Goal: Transaction & Acquisition: Purchase product/service

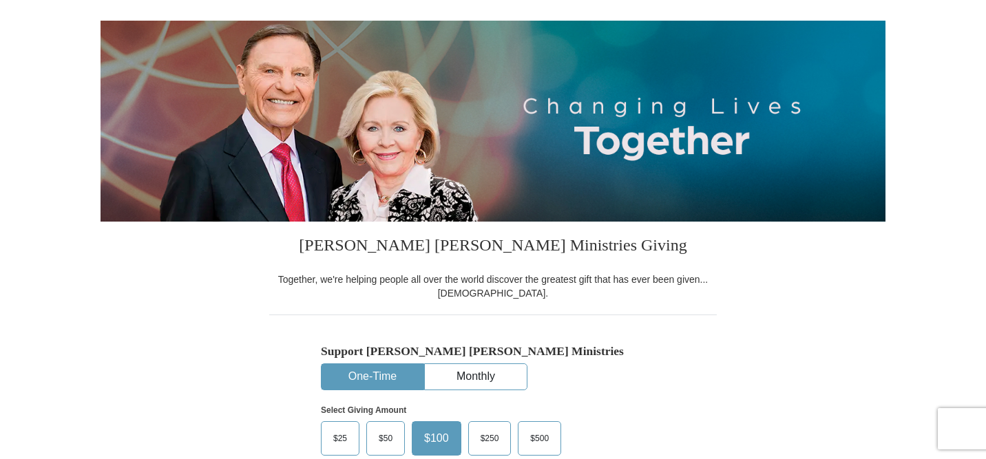
scroll to position [128, 0]
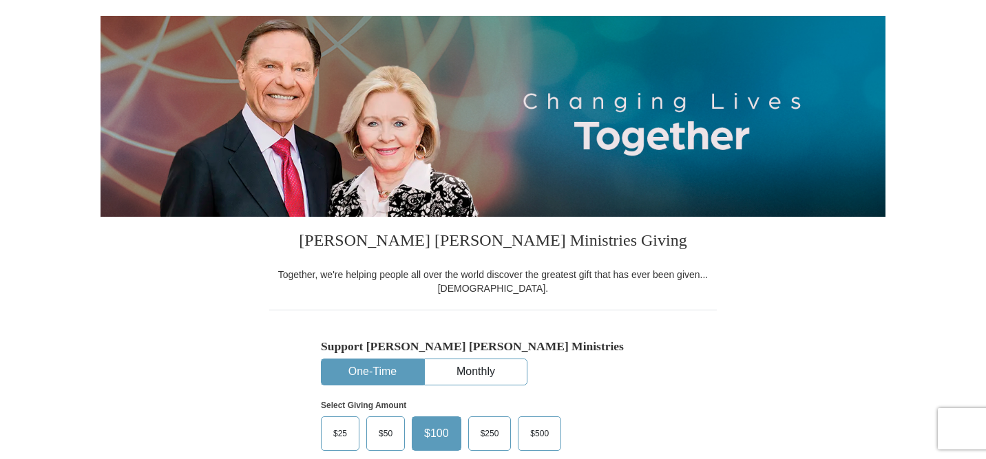
click at [383, 372] on button "One-Time" at bounding box center [372, 371] width 102 height 25
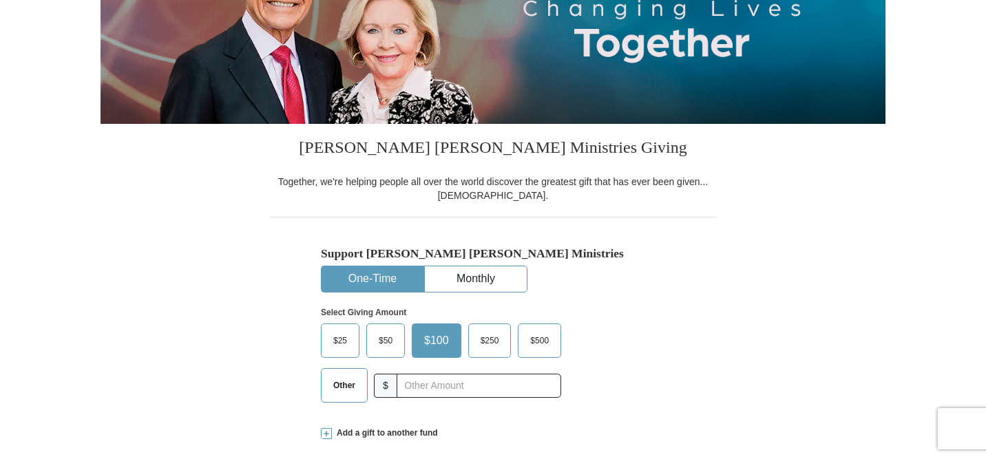
scroll to position [224, 0]
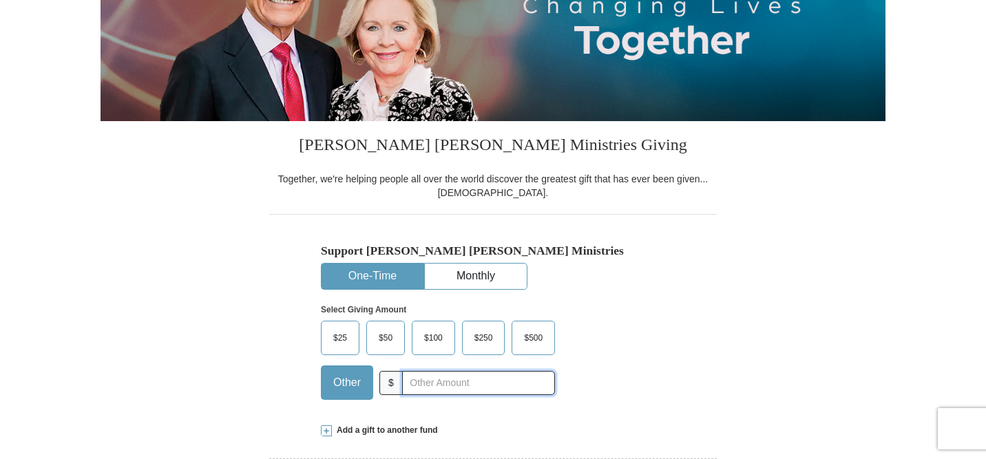
click at [410, 380] on input "text" at bounding box center [478, 383] width 153 height 24
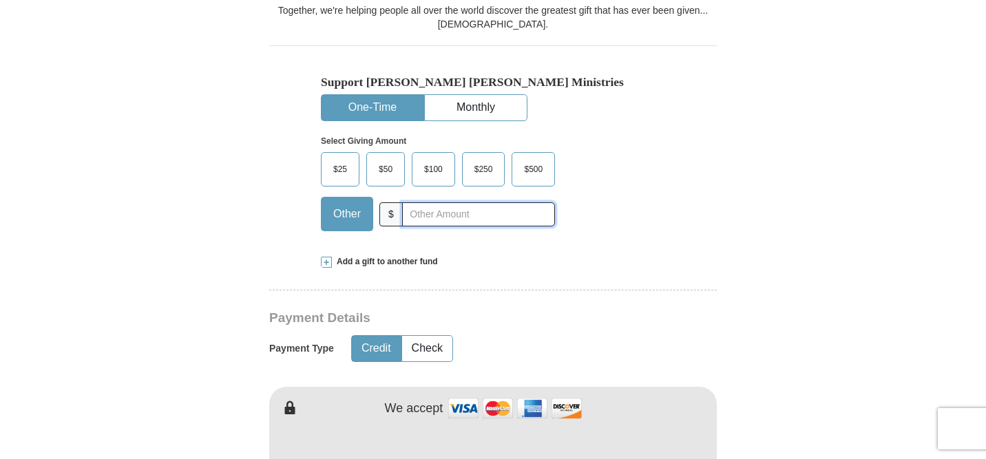
scroll to position [400, 0]
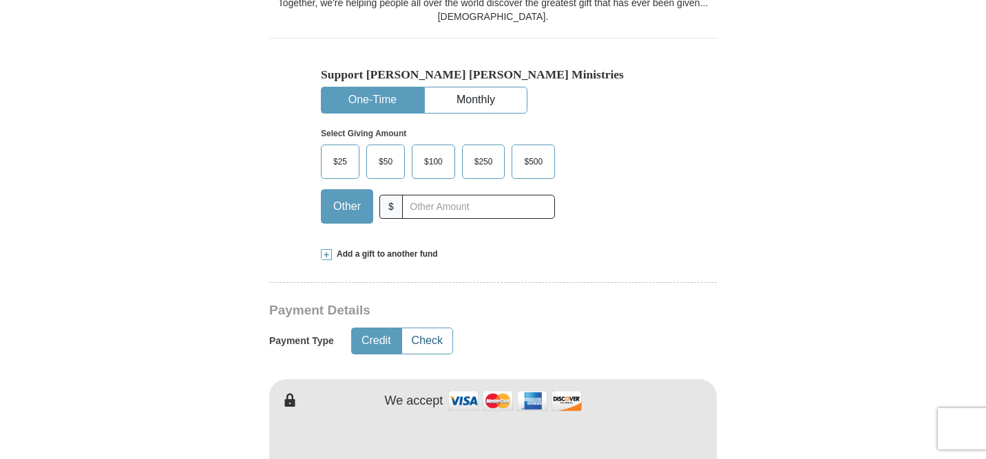
click at [427, 342] on button "Check" at bounding box center [427, 340] width 50 height 25
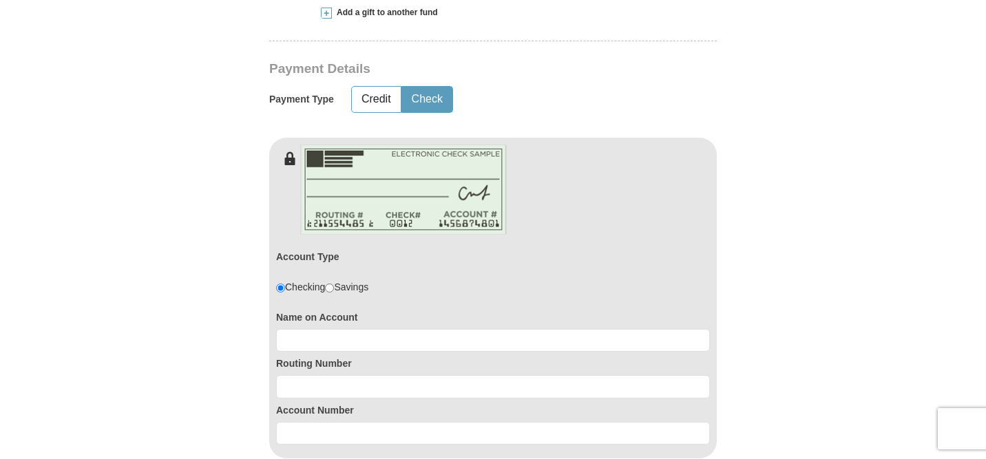
scroll to position [643, 0]
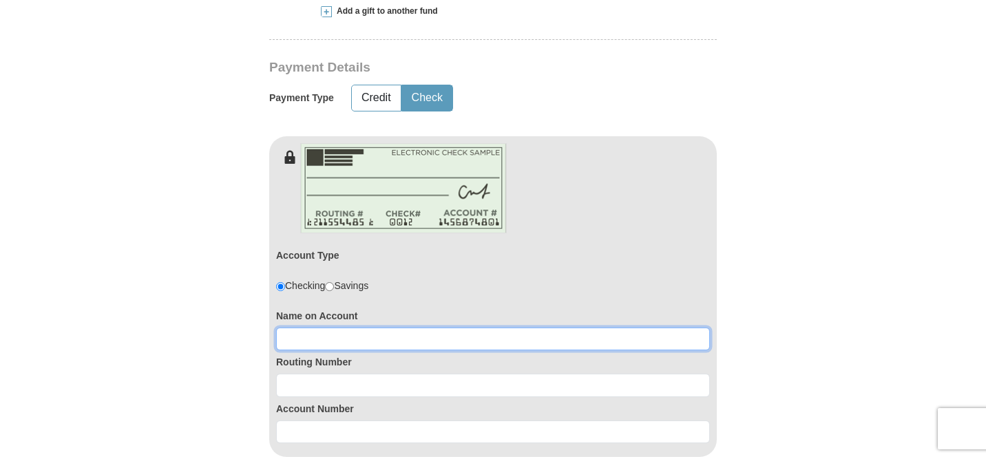
click at [418, 343] on input at bounding box center [493, 339] width 434 height 23
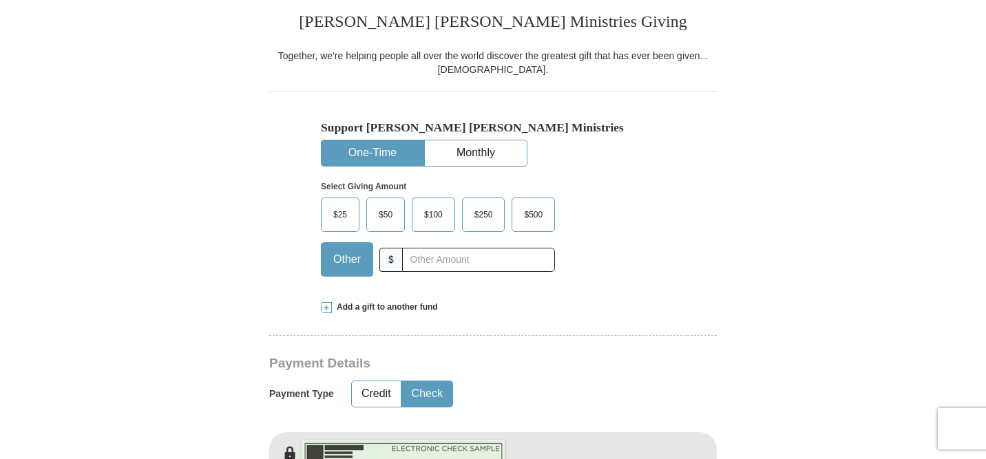
scroll to position [345, 0]
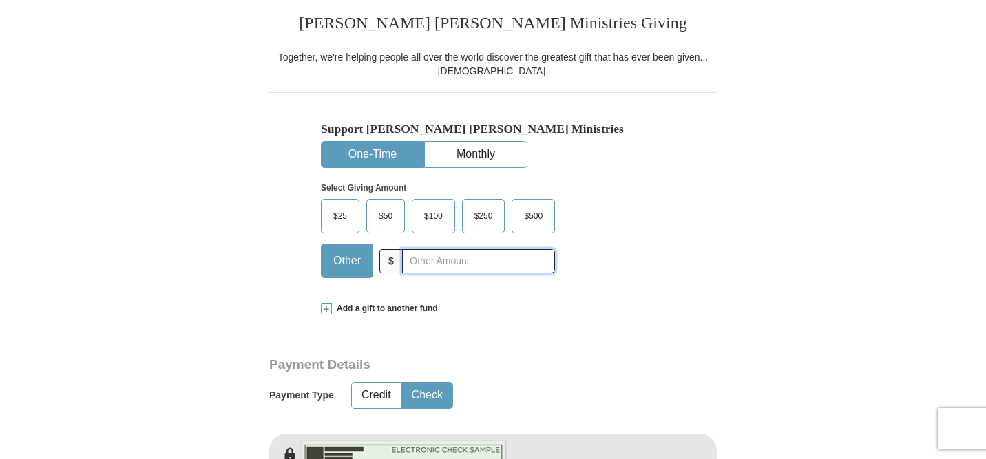
click at [427, 264] on input "text" at bounding box center [478, 261] width 153 height 24
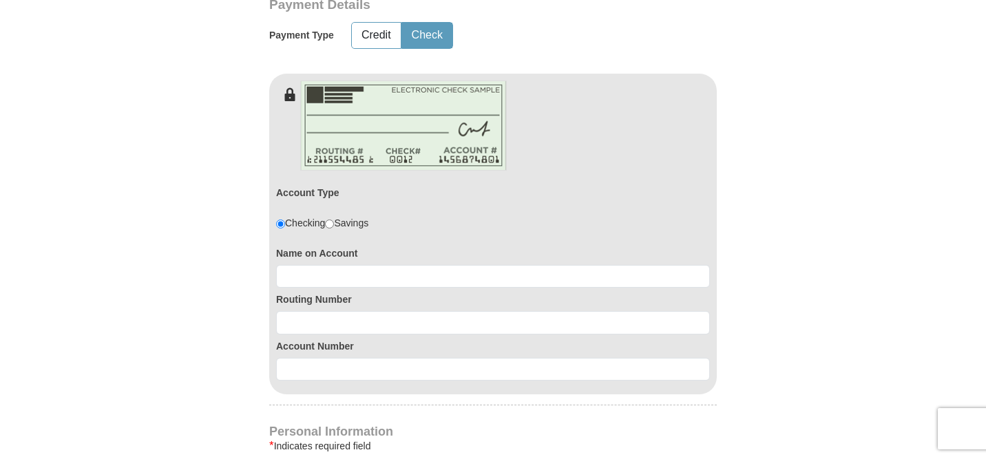
scroll to position [712, 0]
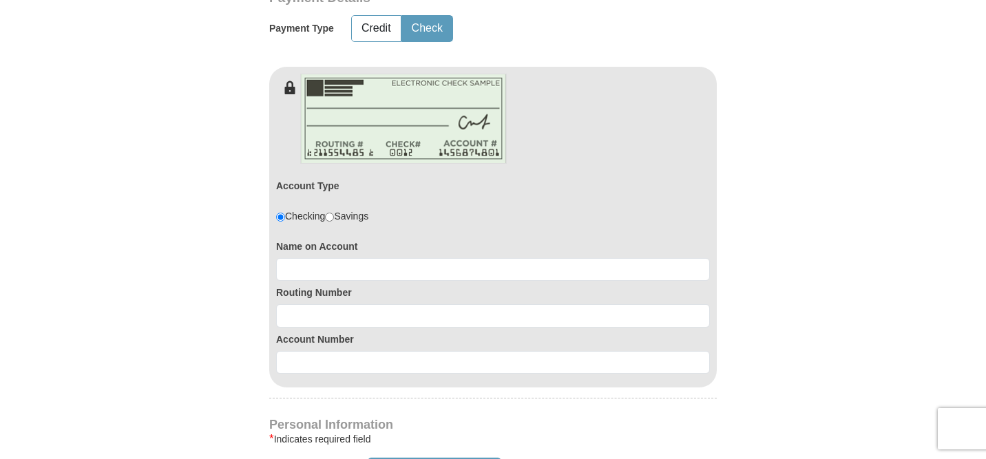
type input "132.00"
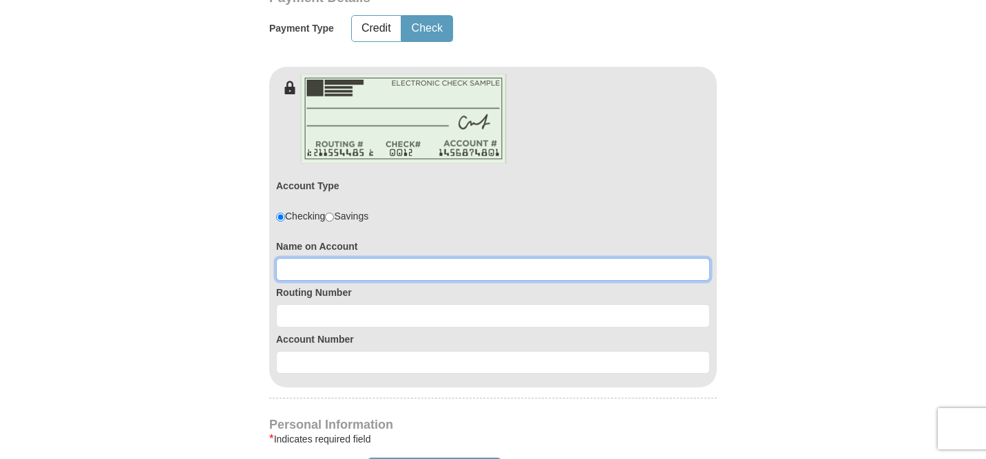
click at [399, 268] on input at bounding box center [493, 269] width 434 height 23
type input "[DEMOGRAPHIC_DATA]"
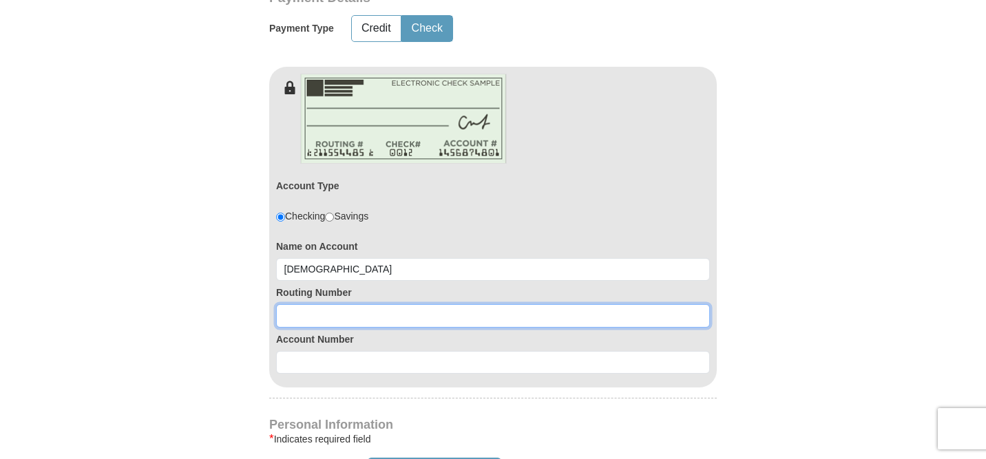
click at [378, 306] on input at bounding box center [493, 315] width 434 height 23
type input "071001737"
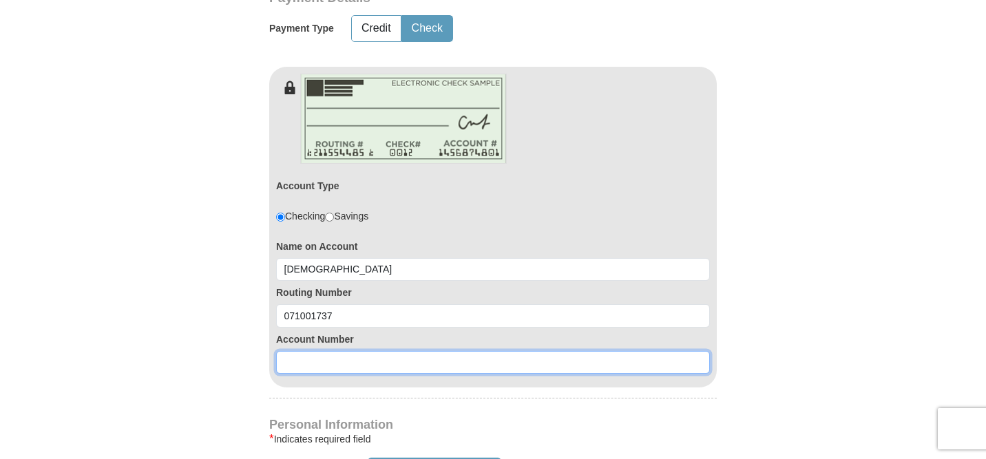
click at [368, 367] on input at bounding box center [493, 362] width 434 height 23
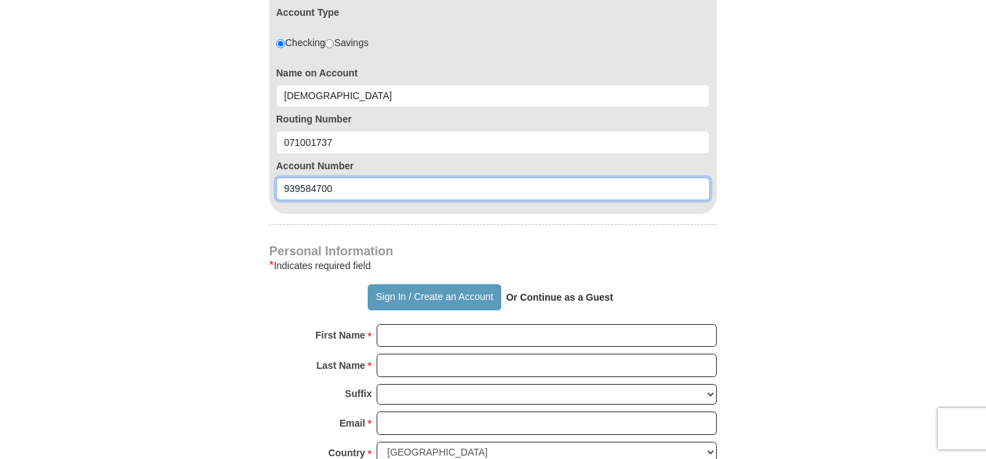
scroll to position [896, 0]
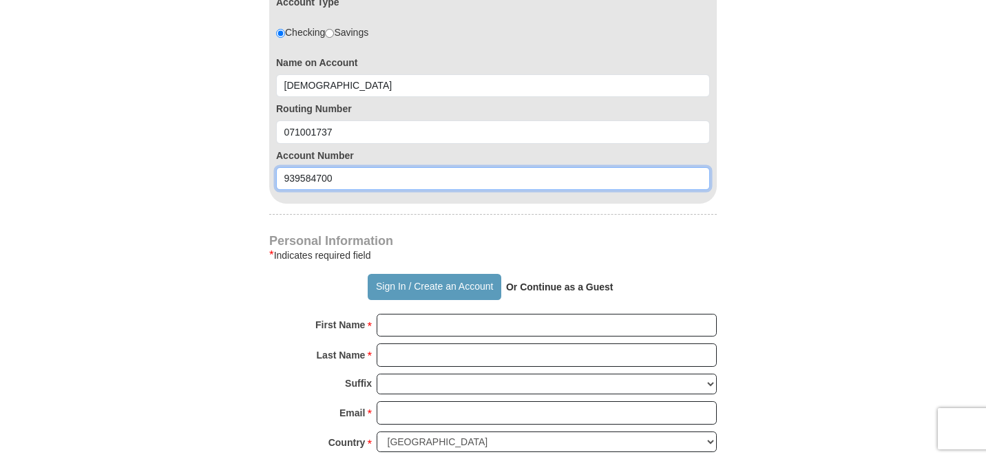
type input "939584700"
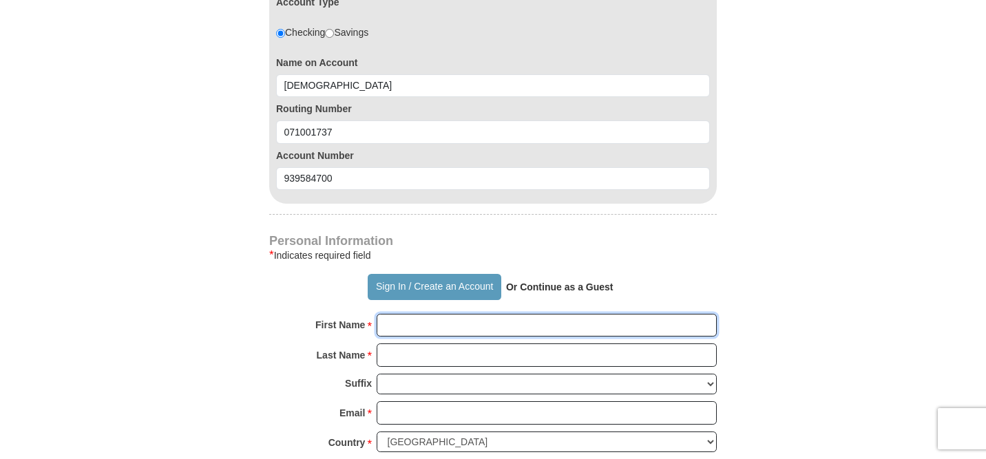
click at [407, 328] on input "First Name *" at bounding box center [546, 325] width 340 height 23
type input "[PERSON_NAME]"
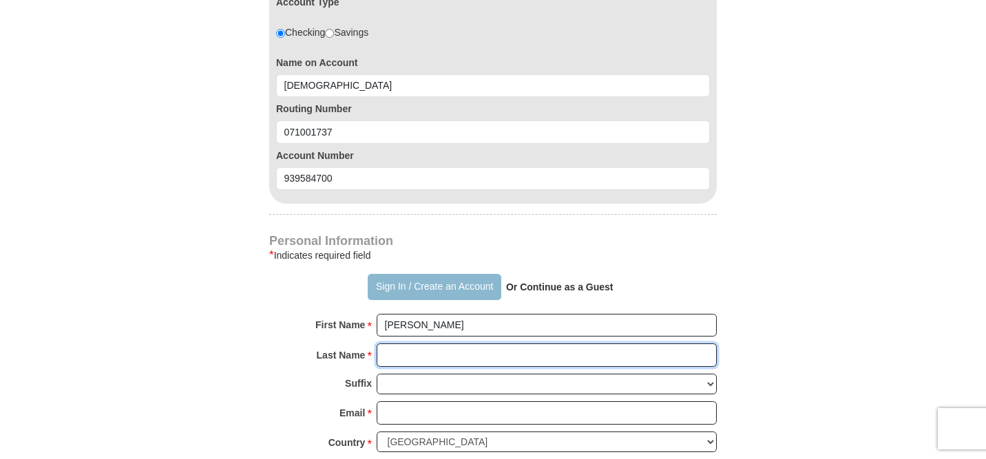
type input "Wearring"
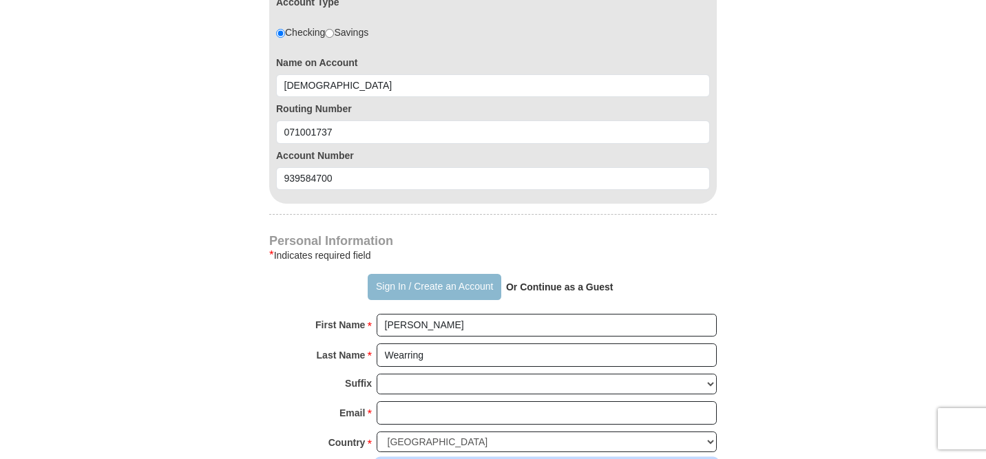
type input "[STREET_ADDRESS][PERSON_NAME]"
type input "Riverdale"
select select "IL"
type input "60827"
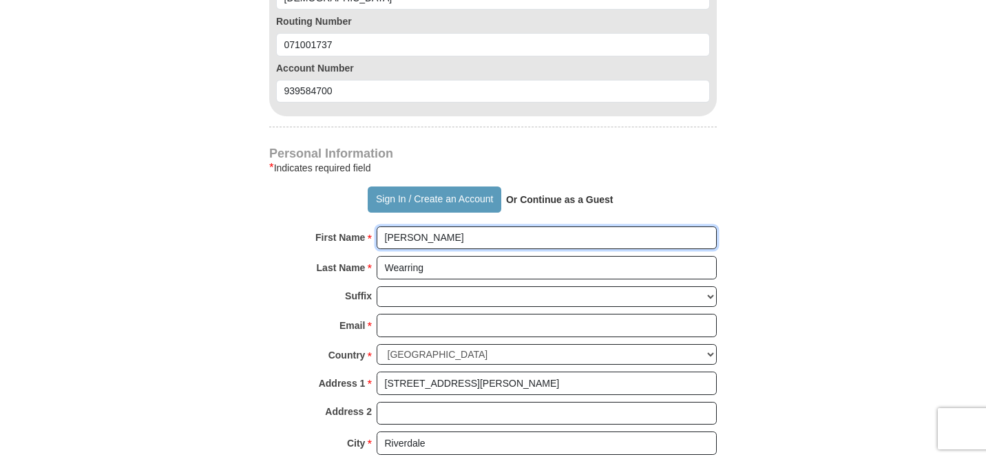
scroll to position [986, 0]
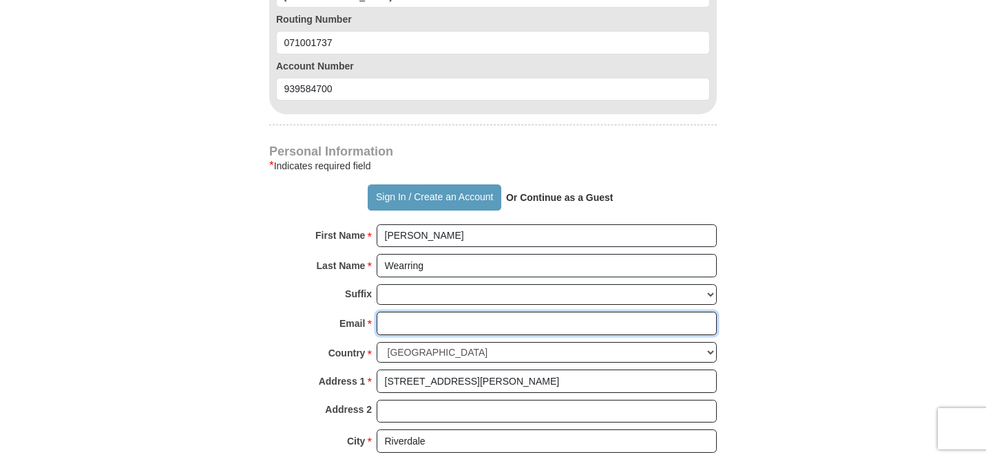
click at [478, 322] on input "Email *" at bounding box center [546, 323] width 340 height 23
type input "theresawearring@hotmail.com"
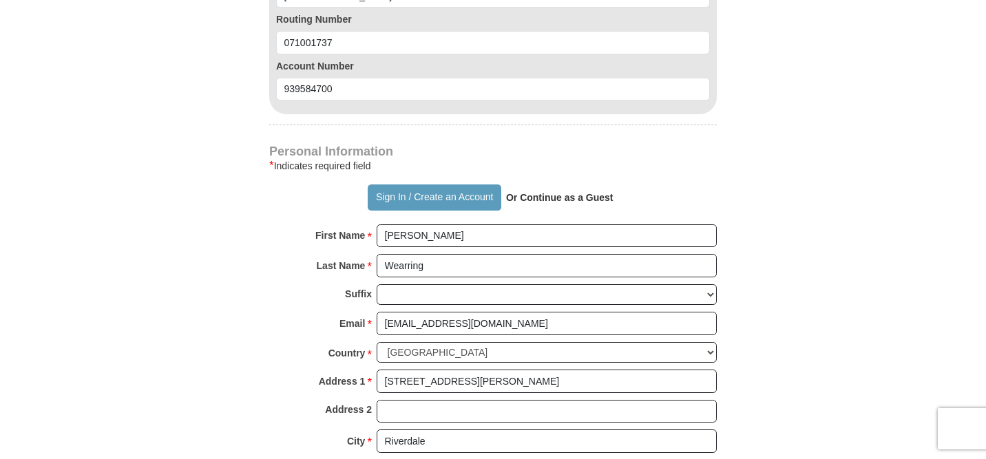
type input "7089257825"
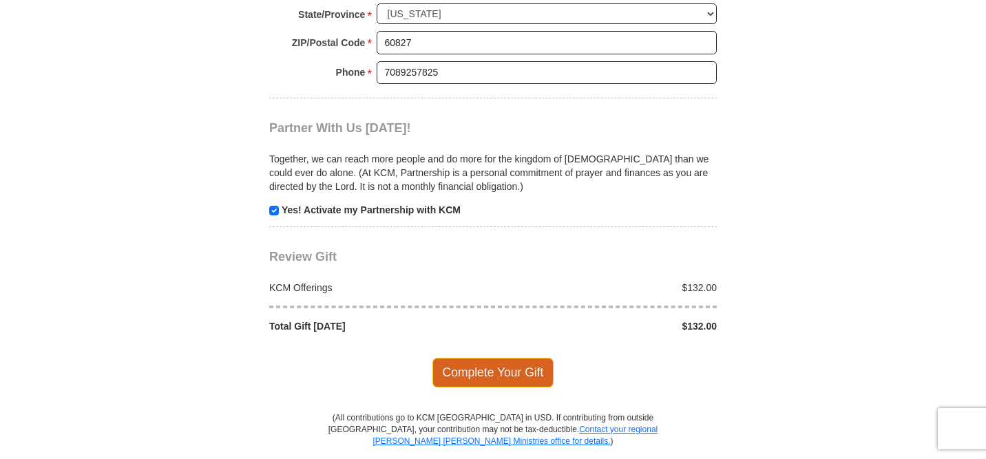
scroll to position [1469, 0]
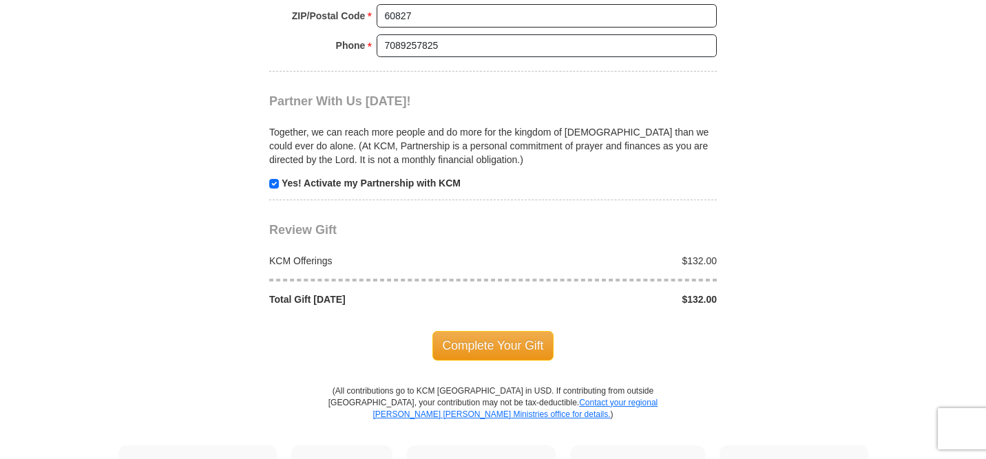
click at [509, 328] on div "Complete Your Gift" at bounding box center [492, 345] width 447 height 78
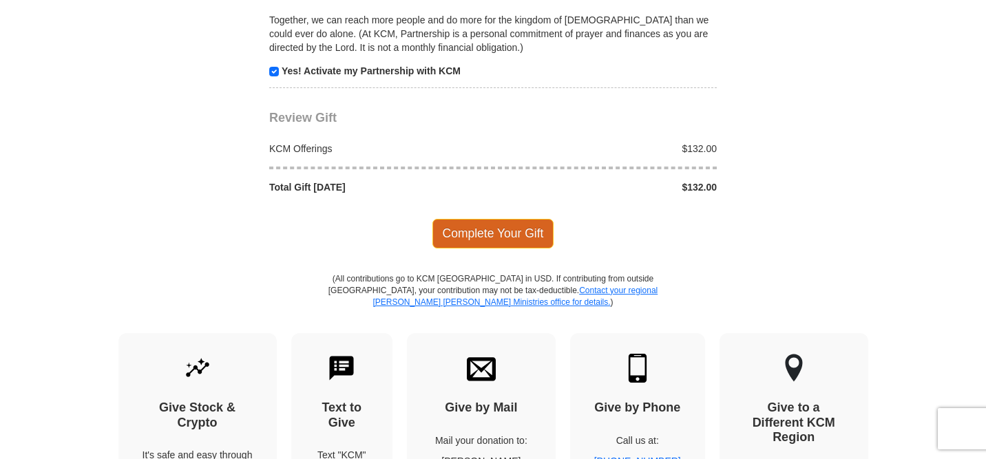
click at [504, 231] on span "Complete Your Gift" at bounding box center [493, 233] width 122 height 29
